Goal: Navigation & Orientation: Find specific page/section

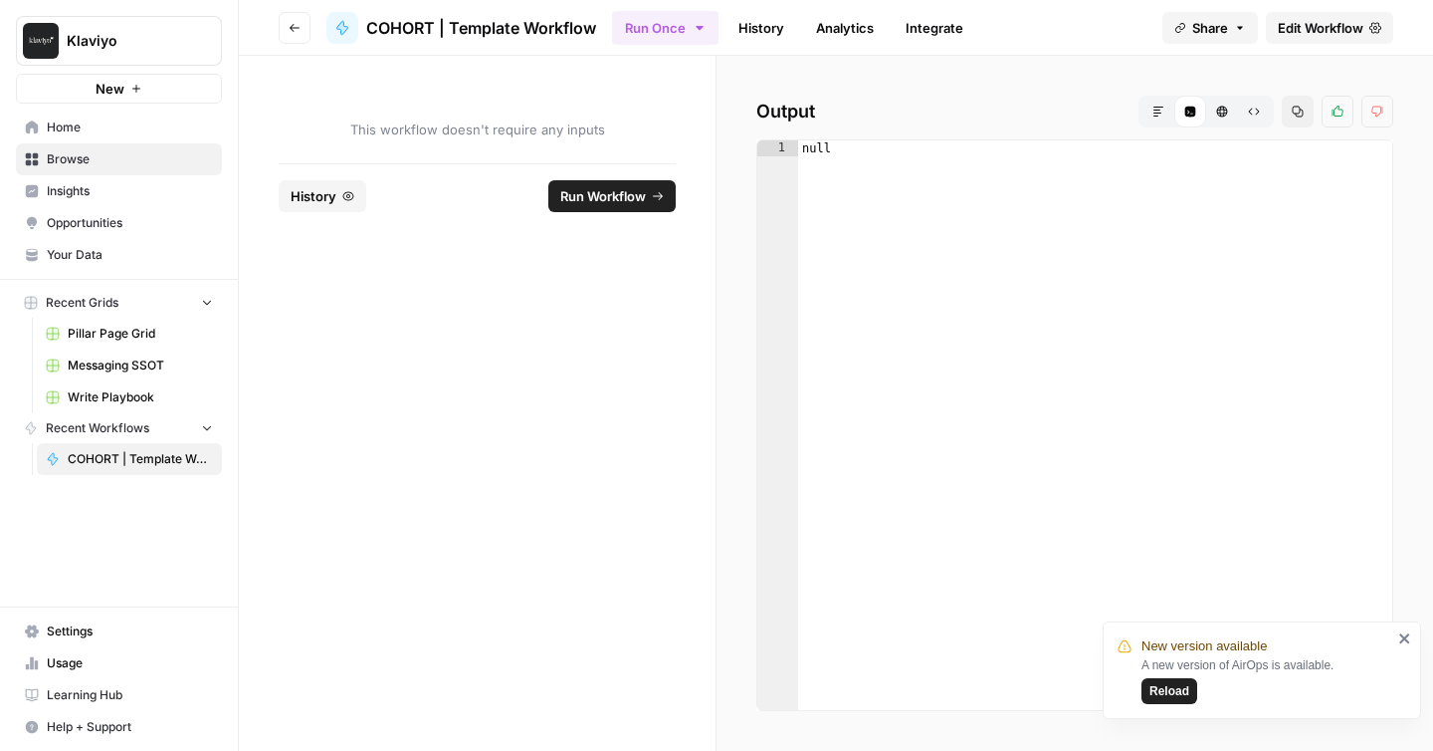
click at [78, 153] on span "Browse" at bounding box center [130, 159] width 166 height 18
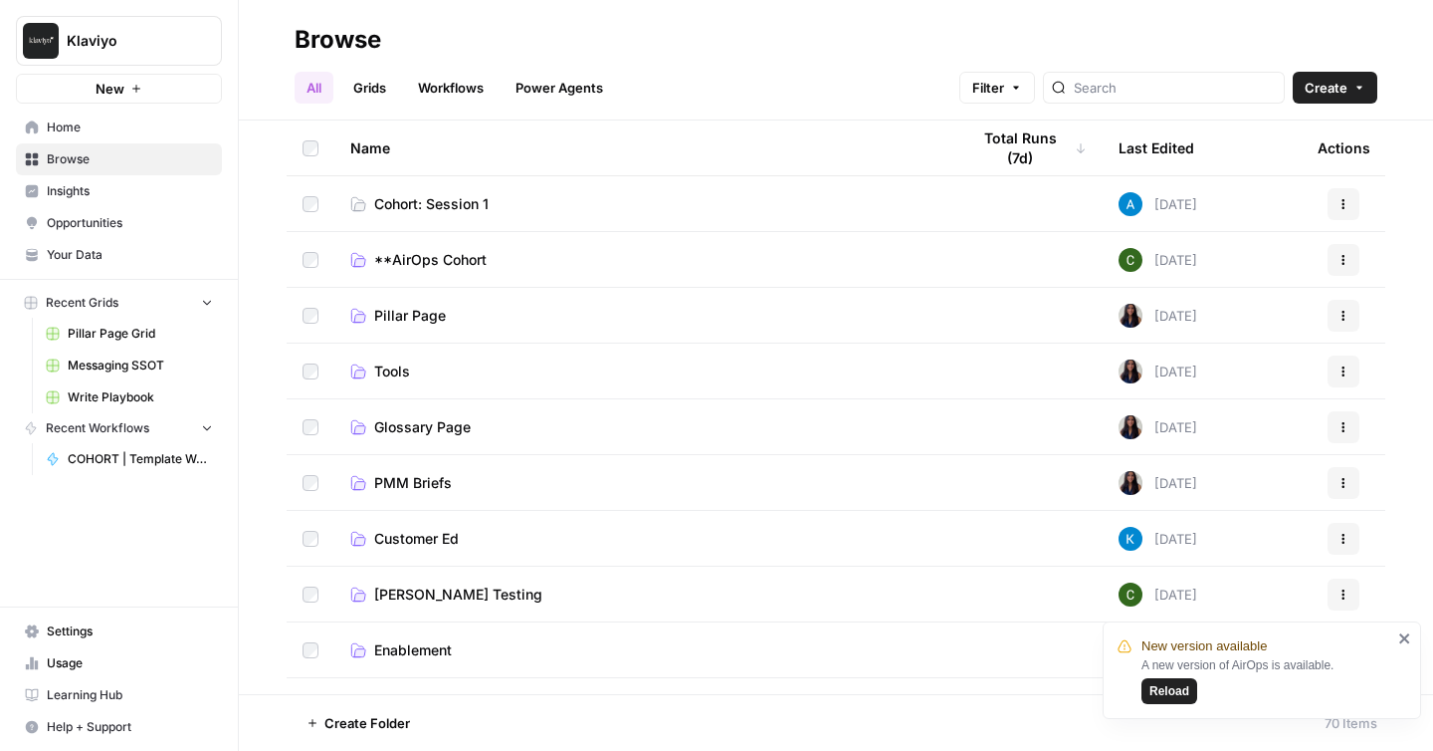
click at [373, 83] on link "Grids" at bounding box center [369, 88] width 57 height 32
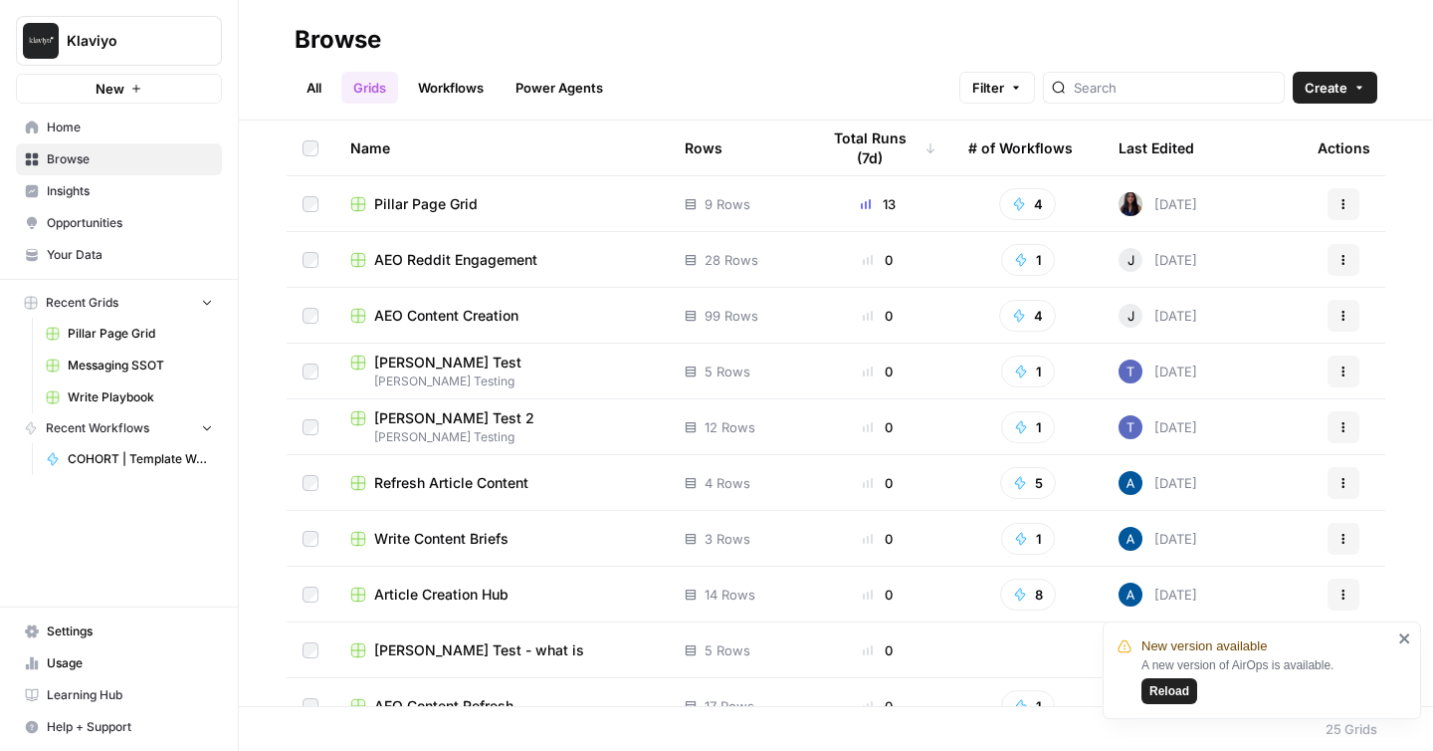
click at [462, 97] on link "Workflows" at bounding box center [451, 88] width 90 height 32
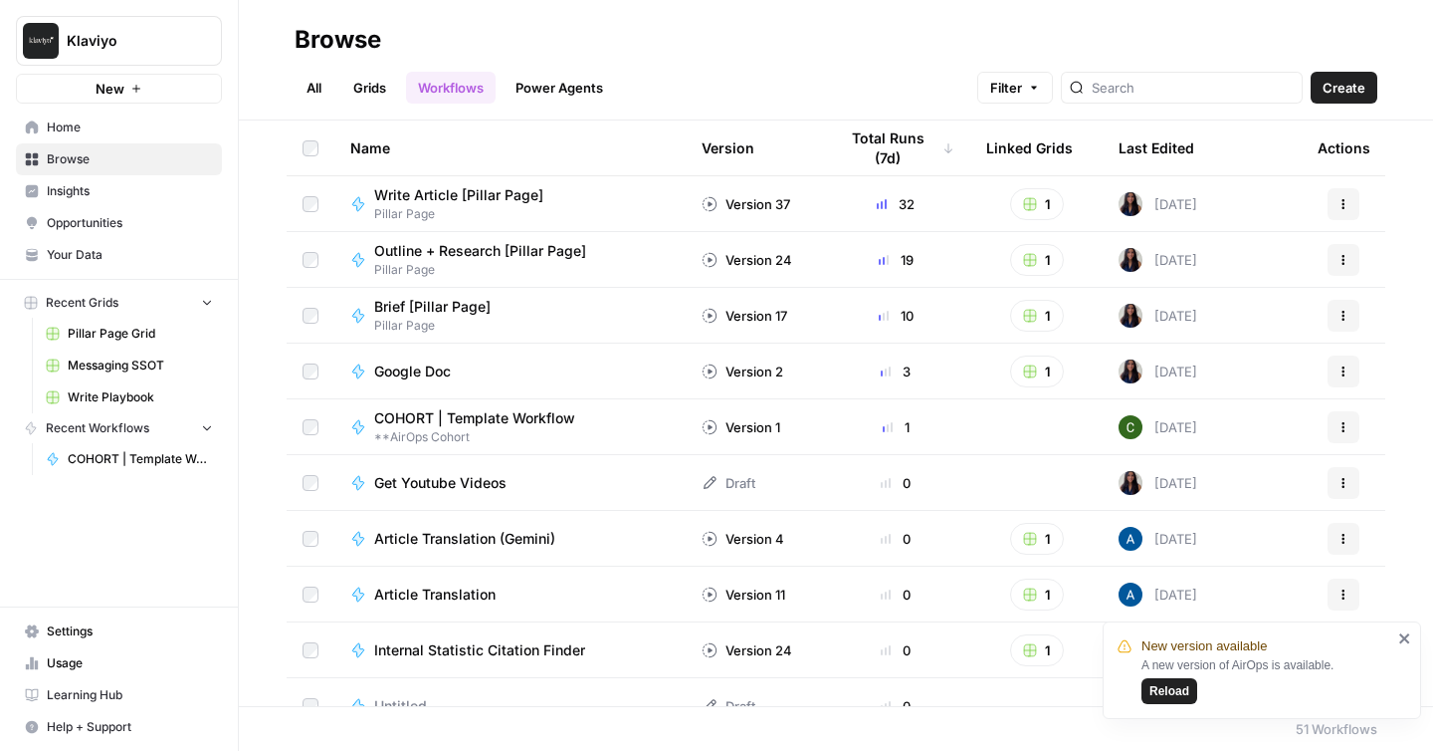
click at [581, 82] on link "Power Agents" at bounding box center [559, 88] width 111 height 32
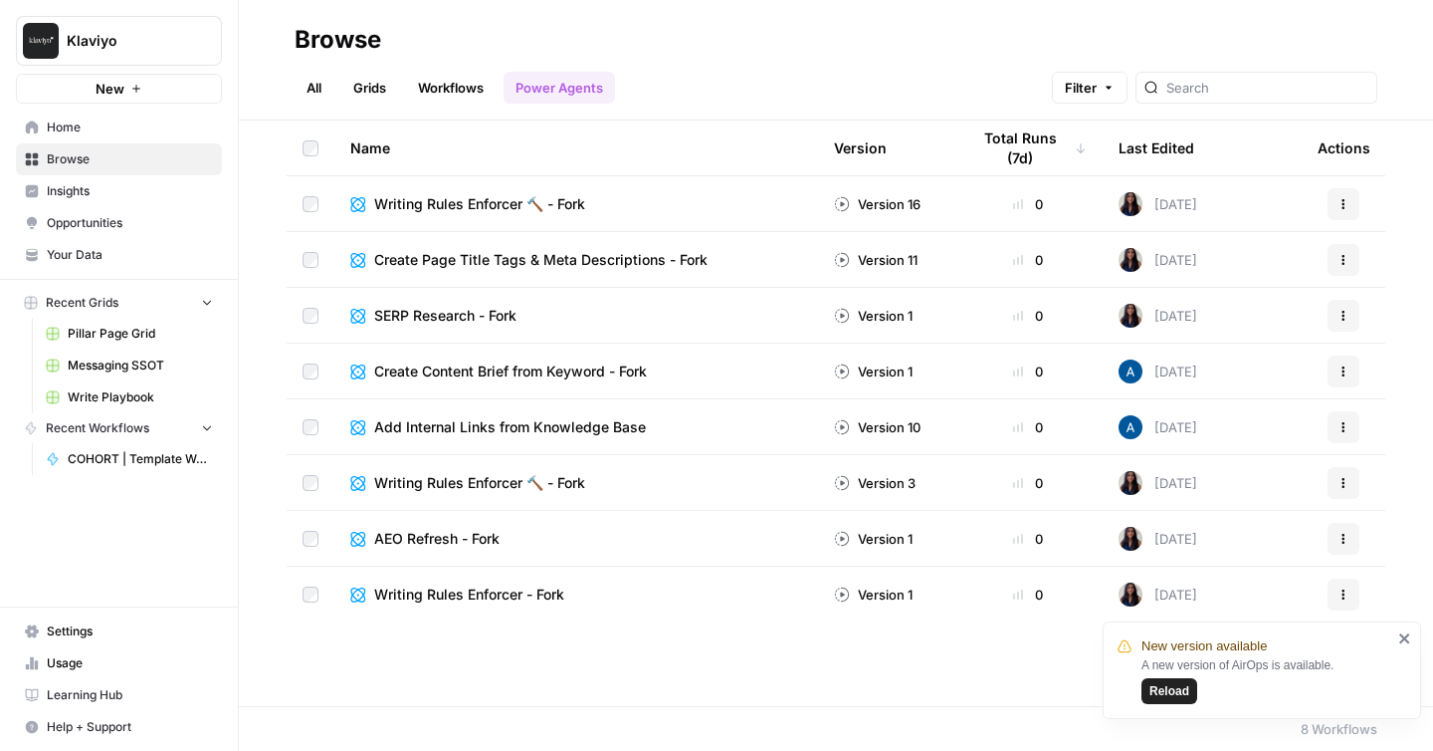
click at [314, 86] on link "All" at bounding box center [314, 88] width 39 height 32
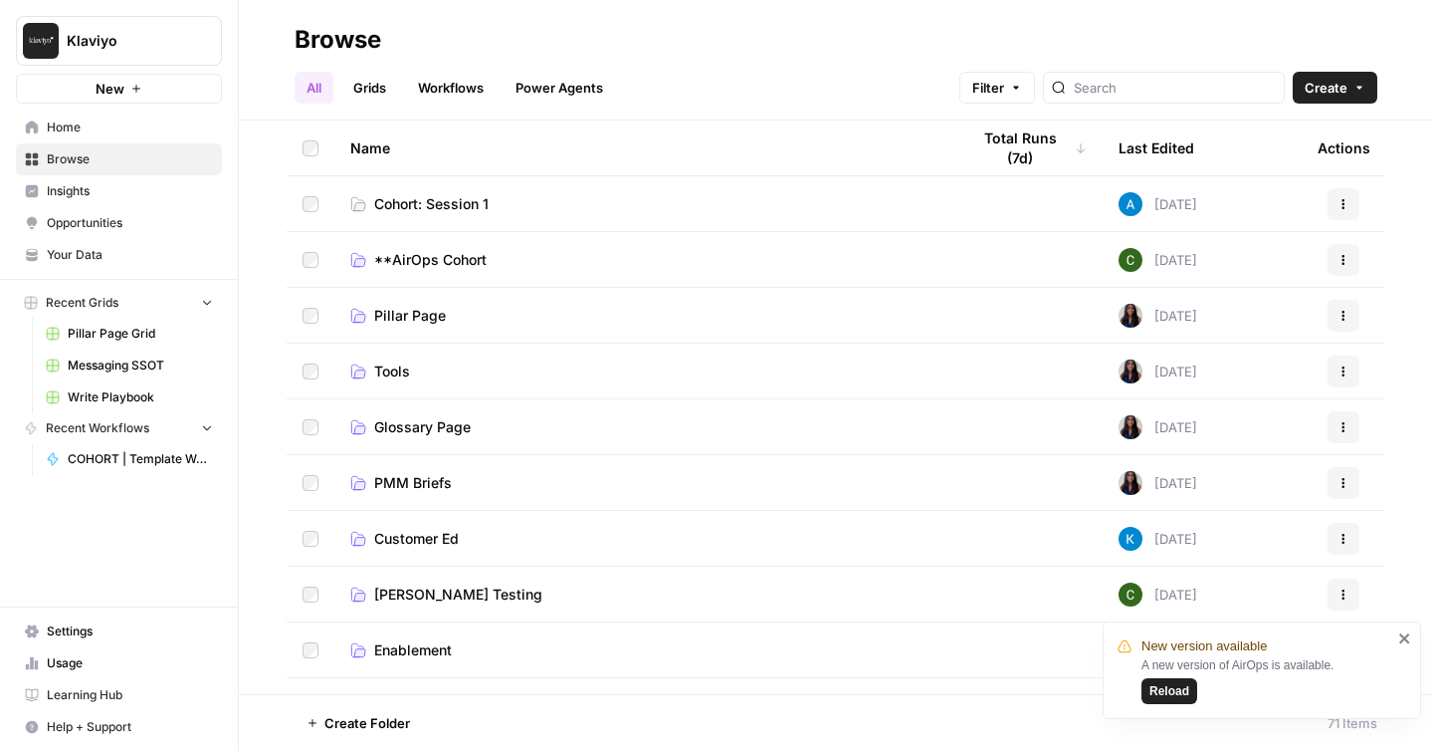
click at [379, 85] on link "Grids" at bounding box center [369, 88] width 57 height 32
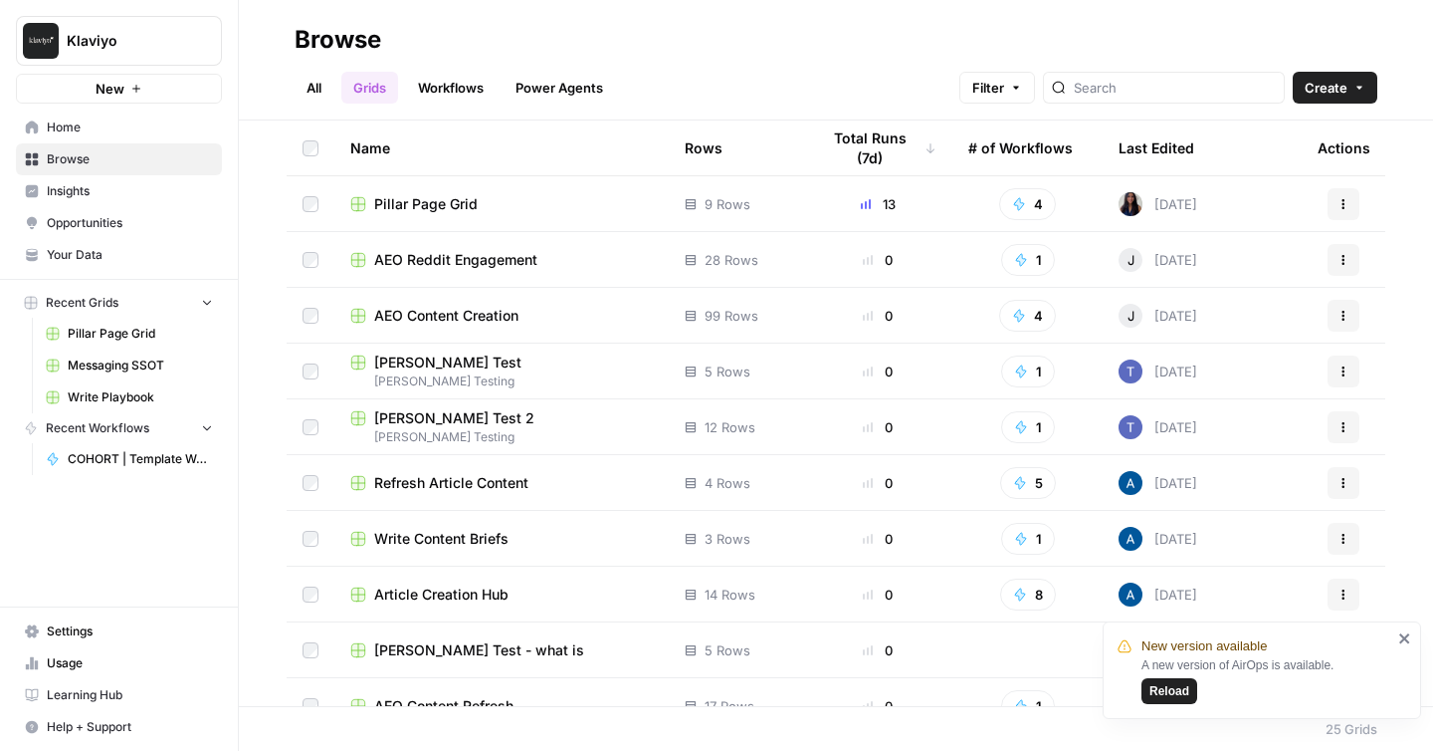
click at [418, 200] on span "Pillar Page Grid" at bounding box center [426, 204] width 104 height 20
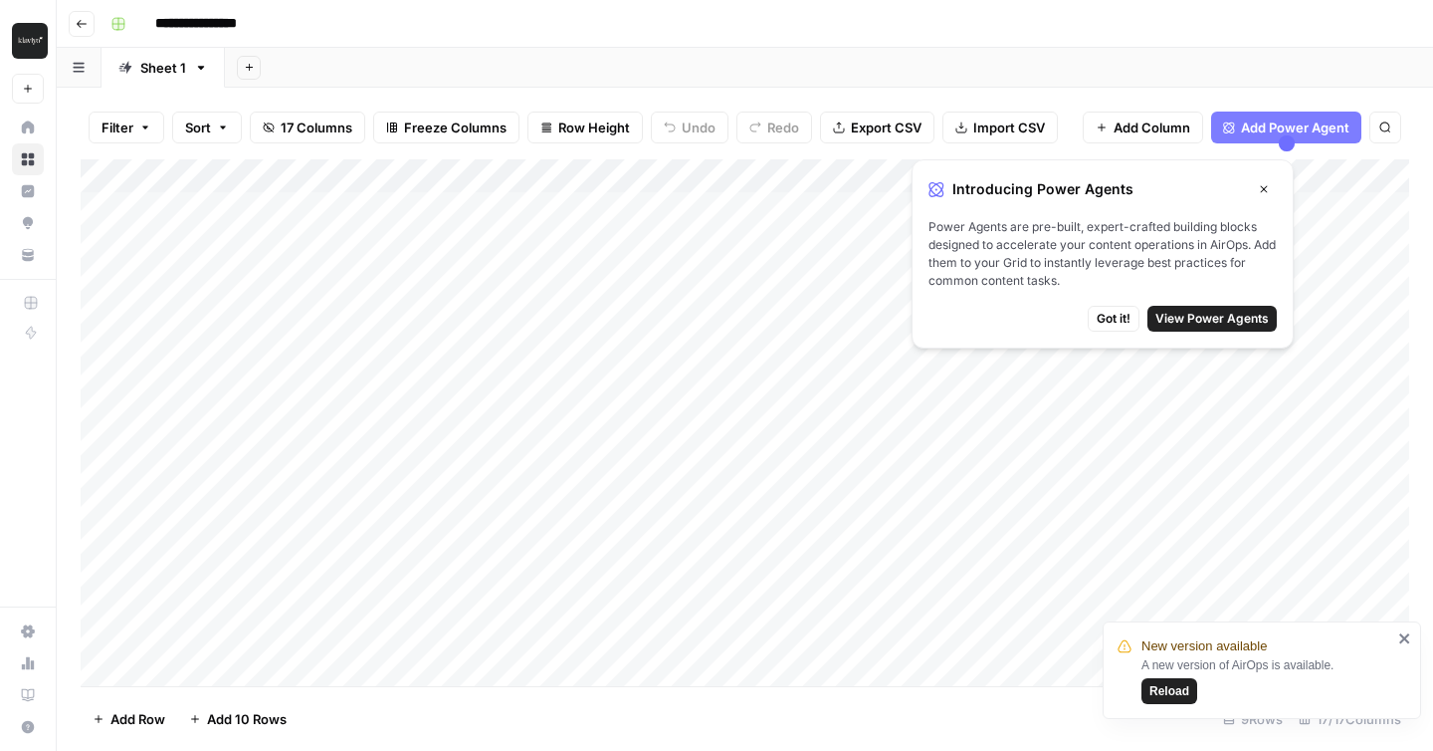
click at [1120, 323] on span "Got it!" at bounding box center [1114, 319] width 34 height 18
